Goal: Task Accomplishment & Management: Complete application form

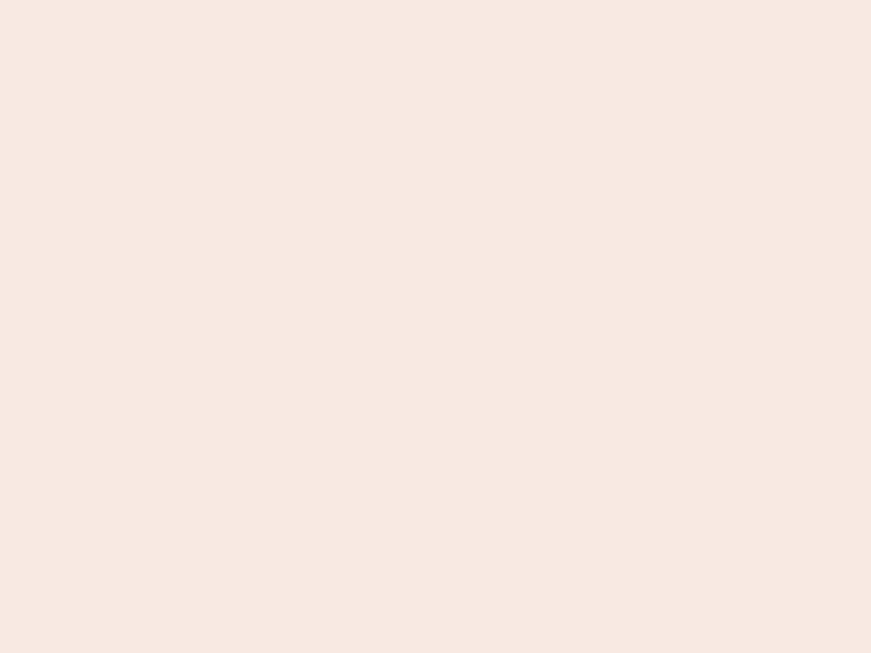
click at [435, 327] on nb-app "Almost there Thank you for registering for Newbook. Your account is under revie…" at bounding box center [435, 326] width 871 height 653
click at [435, 0] on nb-app "Almost there Thank you for registering for Newbook. Your account is under revie…" at bounding box center [435, 326] width 871 height 653
click at [465, 0] on nb-app "Almost there Thank you for registering for Newbook. Your account is under revie…" at bounding box center [435, 326] width 871 height 653
click at [435, 327] on nb-app "Almost there Thank you for registering for Newbook. Your account is under revie…" at bounding box center [435, 326] width 871 height 653
click at [435, 0] on nb-app "Almost there Thank you for registering for Newbook. Your account is under revie…" at bounding box center [435, 326] width 871 height 653
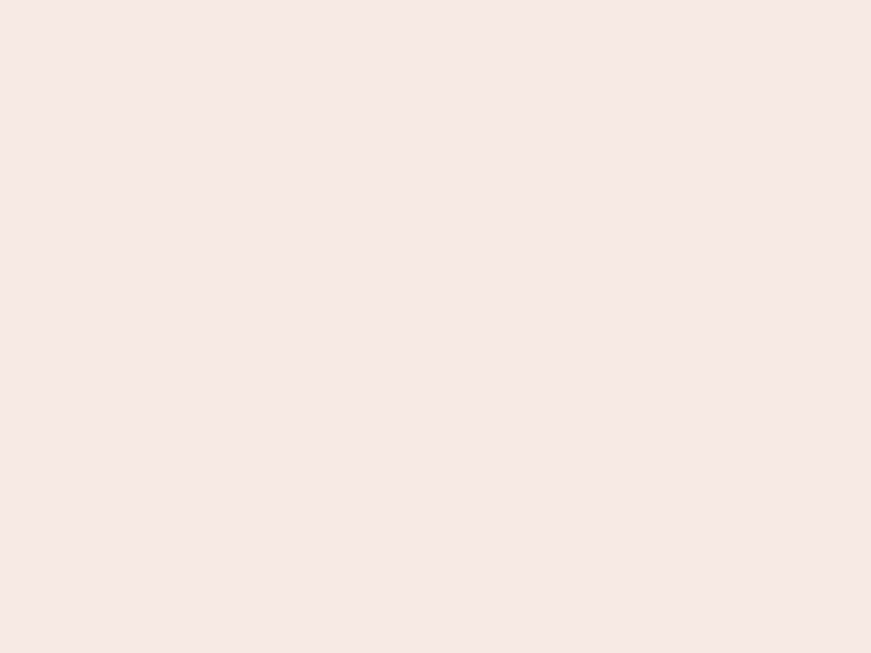
click at [304, 0] on nb-app "Almost there Thank you for registering for Newbook. Your account is under revie…" at bounding box center [435, 326] width 871 height 653
click at [435, 327] on nb-app "Almost there Thank you for registering for Newbook. Your account is under revie…" at bounding box center [435, 326] width 871 height 653
click at [435, 0] on nb-app "Almost there Thank you for registering for Newbook. Your account is under revie…" at bounding box center [435, 326] width 871 height 653
click at [304, 0] on nb-app "Almost there Thank you for registering for Newbook. Your account is under revie…" at bounding box center [435, 326] width 871 height 653
click at [435, 327] on nb-app "Almost there Thank you for registering for Newbook. Your account is under revie…" at bounding box center [435, 326] width 871 height 653
